Goal: Task Accomplishment & Management: Use online tool/utility

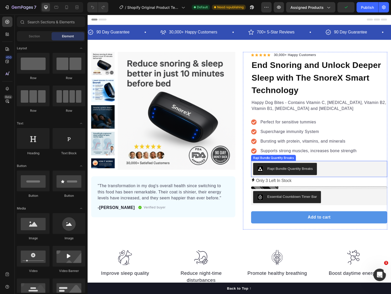
click at [325, 169] on div "Rapi Bundle Quantity Breaks" at bounding box center [324, 172] width 135 height 12
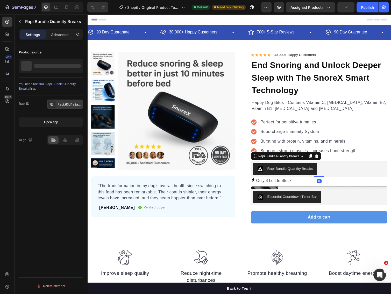
click at [61, 105] on div "Rapi_63d4a2a480780c" at bounding box center [70, 104] width 24 height 5
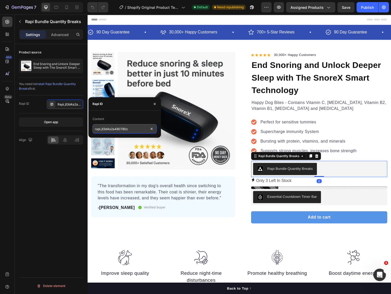
click at [130, 129] on input "rapi_63d4a2a480780c" at bounding box center [124, 128] width 64 height 9
paste input "rapi_63d4a2a480780c"
type input "rapi_63d4a2a480780c"
click at [58, 195] on div "Product source End Snoring and Unlock Deeper Sleep with The SnoreX Smart Techno…" at bounding box center [51, 176] width 73 height 264
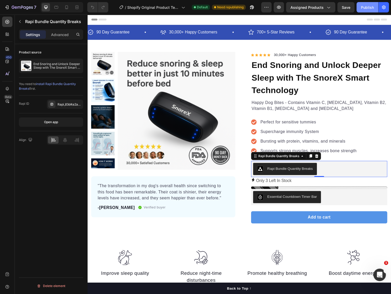
click at [359, 9] on button "Publish" at bounding box center [367, 7] width 22 height 10
click at [267, 159] on div "Rapi Bundle Quantity Breaks" at bounding box center [283, 159] width 44 height 5
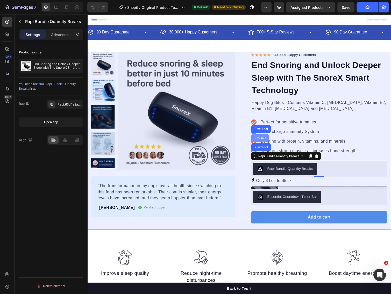
click at [263, 142] on div "Product" at bounding box center [264, 140] width 14 height 3
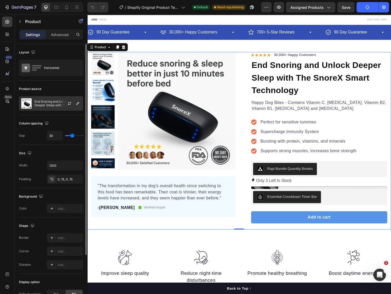
click at [30, 105] on img at bounding box center [26, 103] width 10 height 10
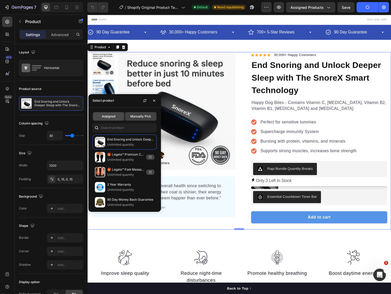
click at [105, 113] on div "Assigned" at bounding box center [108, 116] width 31 height 8
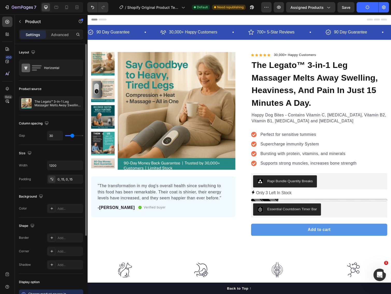
click at [53, 217] on div "Product source The Legato™ 3-in-1 Leg Massager Melts Away Swelling, Heaviness, …" at bounding box center [51, 245] width 64 height 56
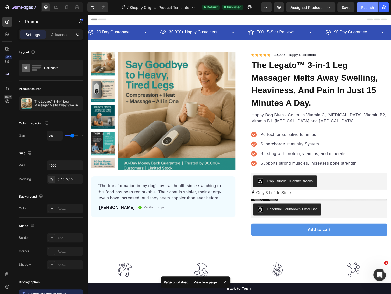
click at [359, 6] on button "Publish" at bounding box center [367, 7] width 22 height 10
click at [205, 280] on div "View live page" at bounding box center [205, 281] width 30 height 7
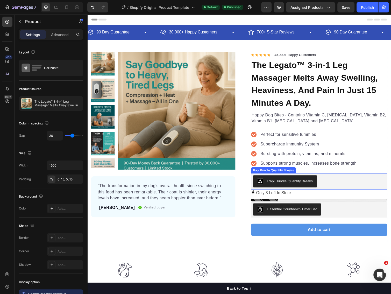
click at [331, 184] on div "Rapi Bundle Quantity Breaks" at bounding box center [324, 185] width 135 height 12
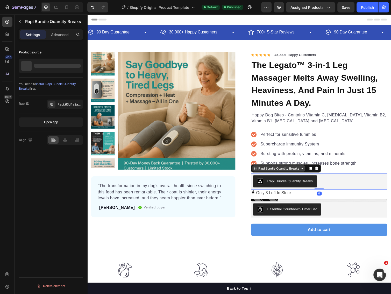
click at [263, 171] on div "Rapi Bundle Quantity Breaks" at bounding box center [283, 172] width 44 height 5
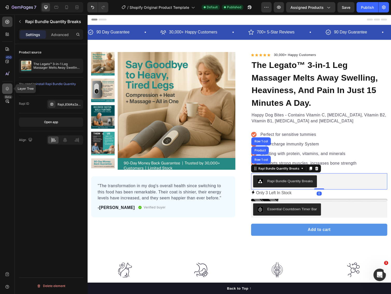
click at [6, 91] on icon at bounding box center [7, 88] width 5 height 5
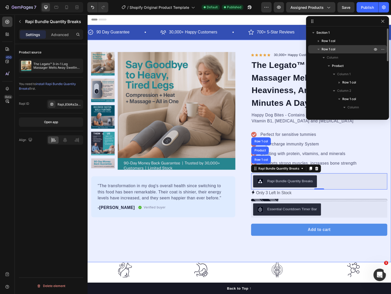
click at [317, 49] on icon "button" at bounding box center [318, 49] width 5 height 5
click at [318, 47] on icon "button" at bounding box center [318, 49] width 5 height 5
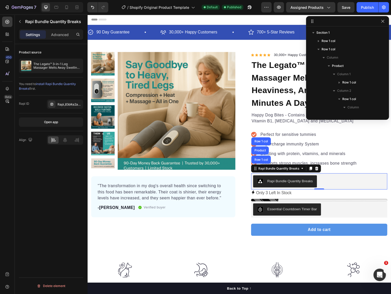
scroll to position [69, 0]
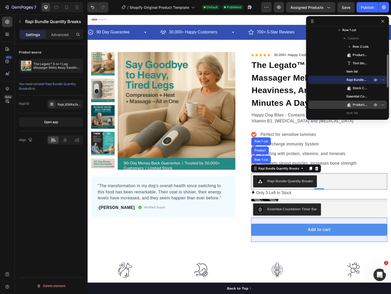
click at [356, 103] on span "Product Cart Button" at bounding box center [360, 104] width 15 height 5
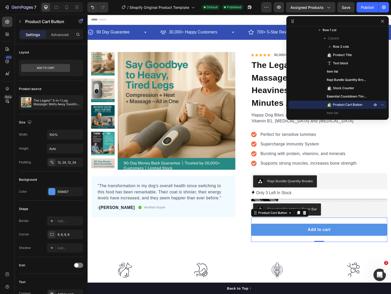
drag, startPoint x: 224, startPoint y: 37, endPoint x: 214, endPoint y: 50, distance: 16.5
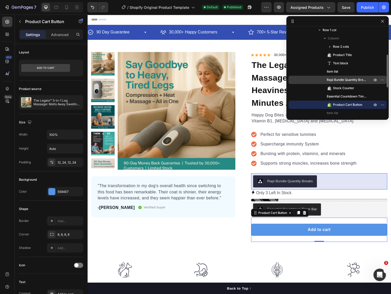
click at [344, 79] on span "Rapi Bundle Quantity Breaks" at bounding box center [347, 79] width 40 height 5
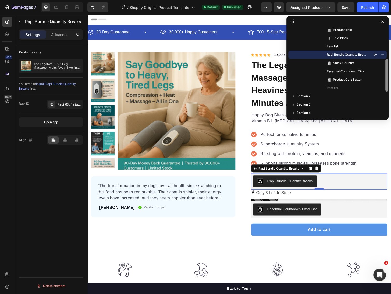
scroll to position [97, 0]
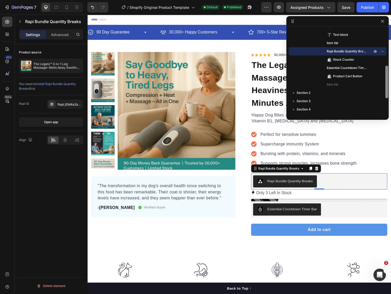
drag, startPoint x: 385, startPoint y: 66, endPoint x: 387, endPoint y: 77, distance: 11.0
click at [387, 77] on div "Section 1 Row 1 col Row 1 col Column Product Column 1 Row 1 col Column 2 Row 1 …" at bounding box center [337, 68] width 102 height 104
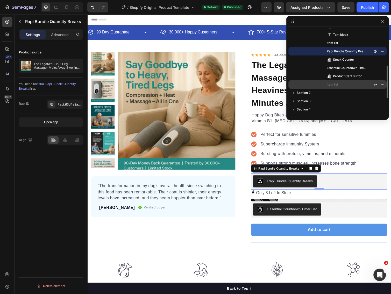
scroll to position [28, 0]
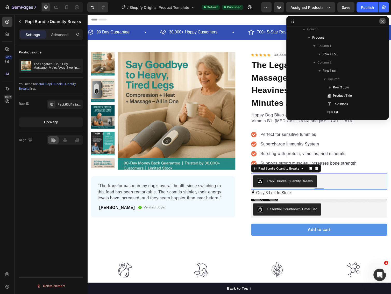
click at [383, 20] on icon "button" at bounding box center [382, 21] width 3 height 3
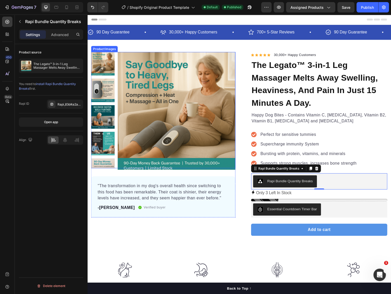
click at [176, 72] on img at bounding box center [178, 113] width 120 height 120
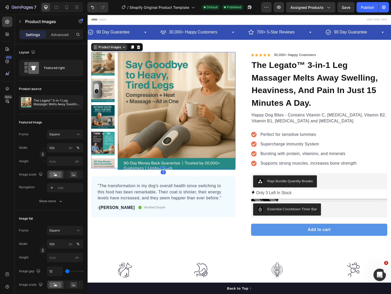
click at [111, 48] on div "Product Images" at bounding box center [110, 48] width 25 height 5
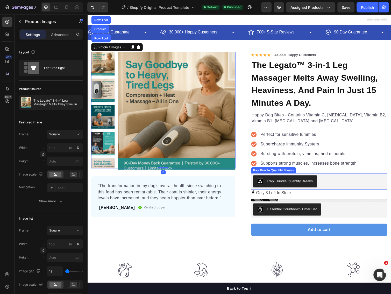
click at [346, 182] on div "Rapi Bundle Quantity Breaks" at bounding box center [324, 185] width 135 height 12
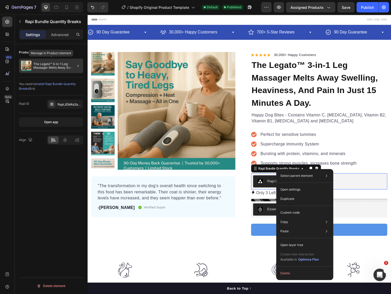
click at [43, 65] on p "The Legato™ 3-in-1 Leg Massager Melts Away Swelling, Heaviness, And Pain In Jus…" at bounding box center [57, 65] width 48 height 7
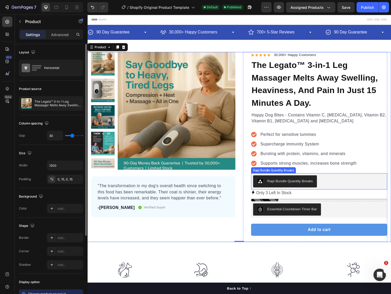
click at [284, 181] on button "Rapi Bundle Quantity Breaks" at bounding box center [289, 185] width 65 height 12
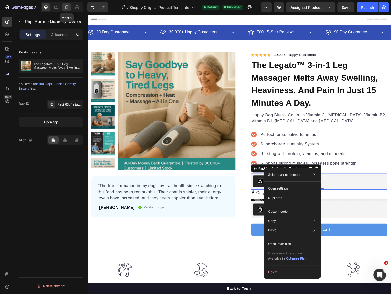
click at [66, 8] on icon at bounding box center [66, 7] width 5 height 5
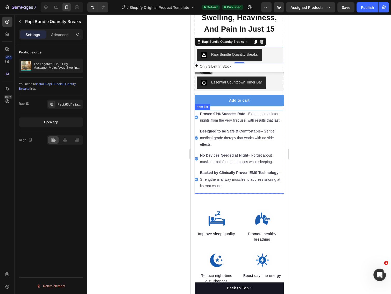
scroll to position [218, 0]
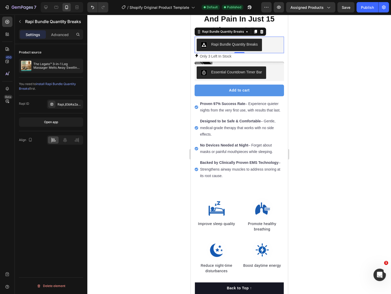
drag, startPoint x: 347, startPoint y: 121, endPoint x: 324, endPoint y: 111, distance: 25.9
click at [347, 121] on div at bounding box center [239, 154] width 304 height 279
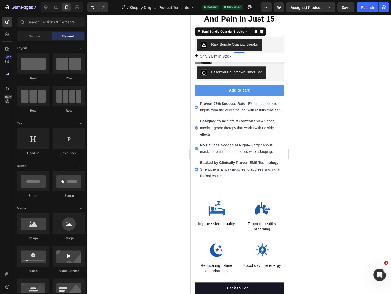
click at [267, 39] on div "Rapi Bundle Quantity Breaks" at bounding box center [238, 45] width 85 height 12
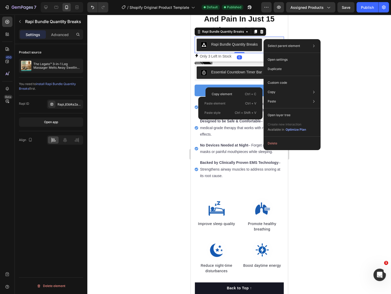
click at [387, 130] on div at bounding box center [239, 154] width 304 height 279
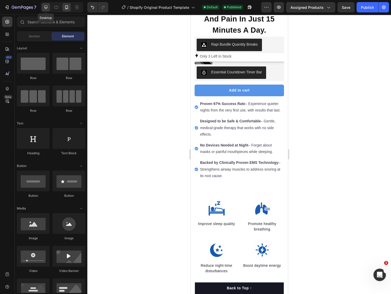
click at [45, 5] on icon at bounding box center [45, 7] width 5 height 5
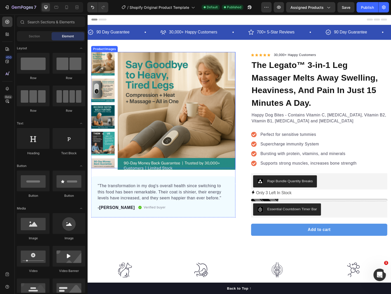
click at [201, 133] on img at bounding box center [178, 113] width 120 height 120
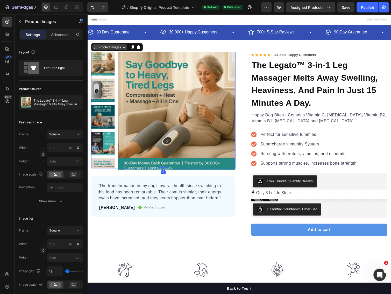
click at [109, 48] on div "Product Images" at bounding box center [110, 48] width 25 height 5
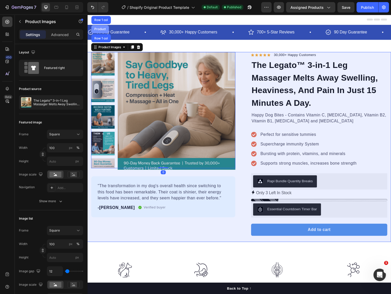
click at [103, 31] on div "Product" at bounding box center [101, 29] width 14 height 3
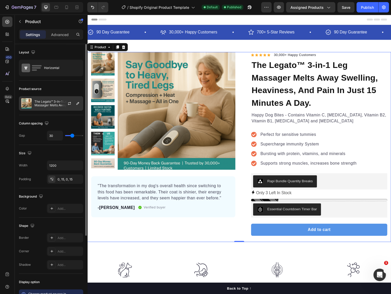
click at [45, 105] on p "The Legato™ 3-in-1 Leg Massager Melts Away Swelling, Heaviness, And Pain In Jus…" at bounding box center [57, 103] width 46 height 7
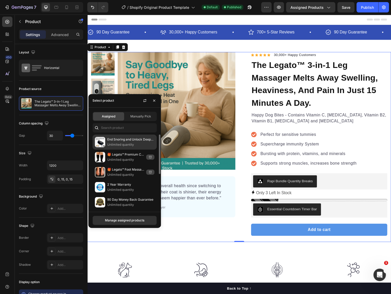
click at [114, 143] on p "Unlimited quantity" at bounding box center [130, 144] width 47 height 5
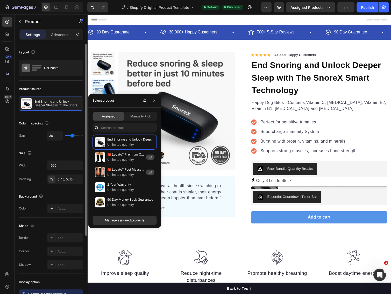
click at [60, 88] on div "Product source" at bounding box center [51, 89] width 64 height 8
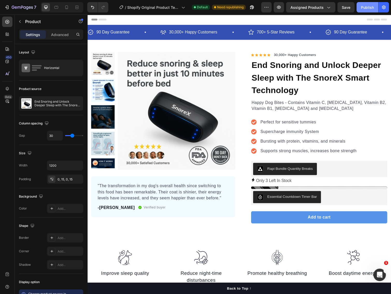
click at [363, 5] on div "Publish" at bounding box center [367, 7] width 13 height 5
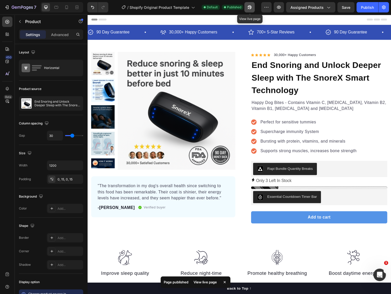
click at [250, 7] on icon "button" at bounding box center [249, 7] width 5 height 5
